Goal: Find specific page/section: Find specific page/section

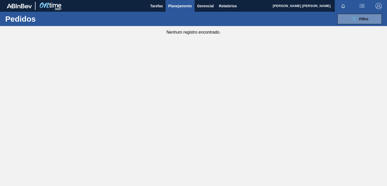
click at [356, 23] on button "089F7B8B-B2A5-4AFE-B5C0-19BA573D28AC Filtro" at bounding box center [359, 19] width 44 height 10
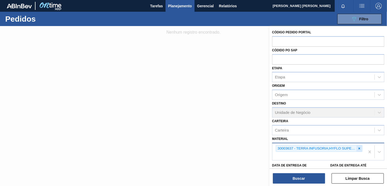
click at [359, 148] on icon at bounding box center [359, 149] width 2 height 2
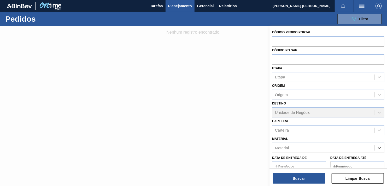
click at [326, 148] on div "Material" at bounding box center [323, 148] width 102 height 8
paste input "30017343"
type input "30017343"
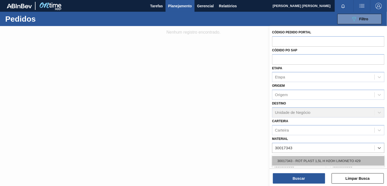
click at [319, 160] on div "30017343 - ROT PLAST 1,5L H H2OH LIMONETO 429" at bounding box center [328, 161] width 112 height 10
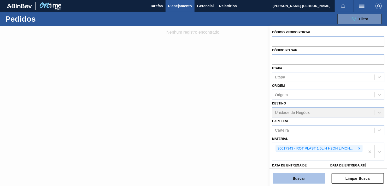
click at [302, 178] on button "Buscar" at bounding box center [299, 179] width 52 height 10
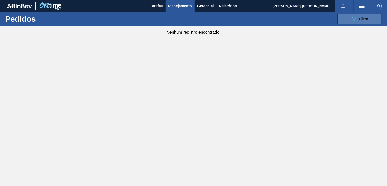
click at [350, 20] on button "089F7B8B-B2A5-4AFE-B5C0-19BA573D28AC Filtro" at bounding box center [359, 19] width 44 height 10
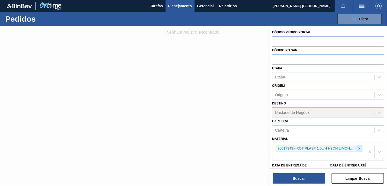
click at [360, 149] on icon at bounding box center [359, 149] width 4 height 4
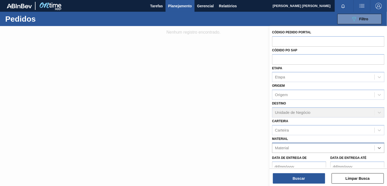
click at [315, 149] on div "Material" at bounding box center [323, 148] width 102 height 8
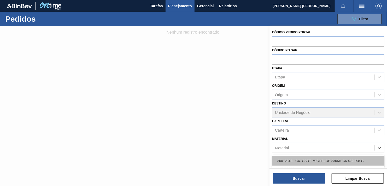
paste input "20000494"
type input "20000494"
click at [305, 160] on div "20000494 - [DOMAIN_NAME] DIET FE1431 BOMBONA10L KIT" at bounding box center [328, 161] width 112 height 10
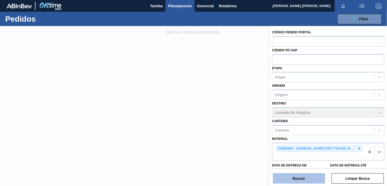
click at [302, 177] on button "Buscar" at bounding box center [299, 179] width 52 height 10
